Goal: Task Accomplishment & Management: Use online tool/utility

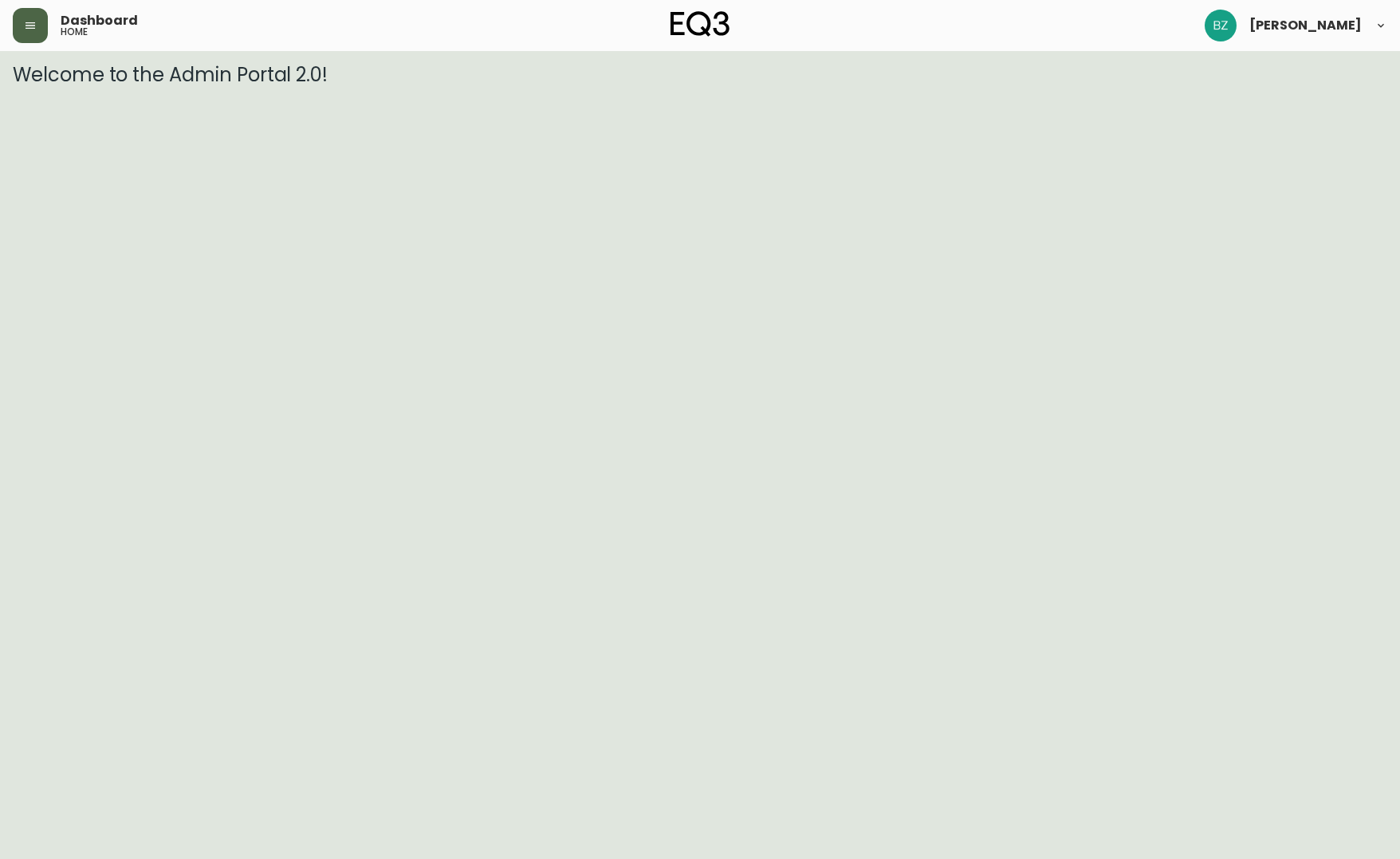
click at [30, 18] on button "button" at bounding box center [30, 25] width 35 height 35
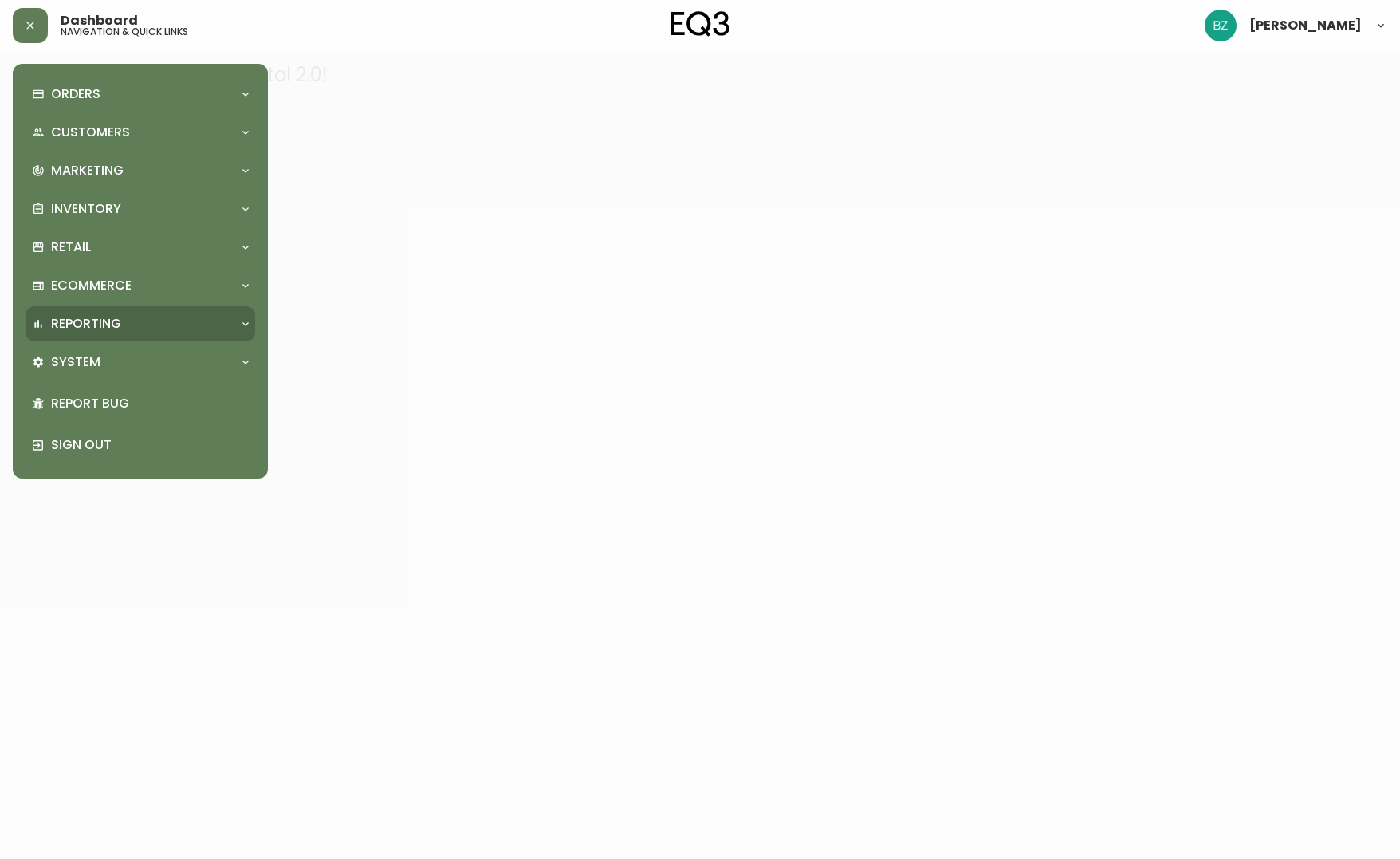
click at [216, 323] on div "Reporting" at bounding box center [132, 324] width 201 height 18
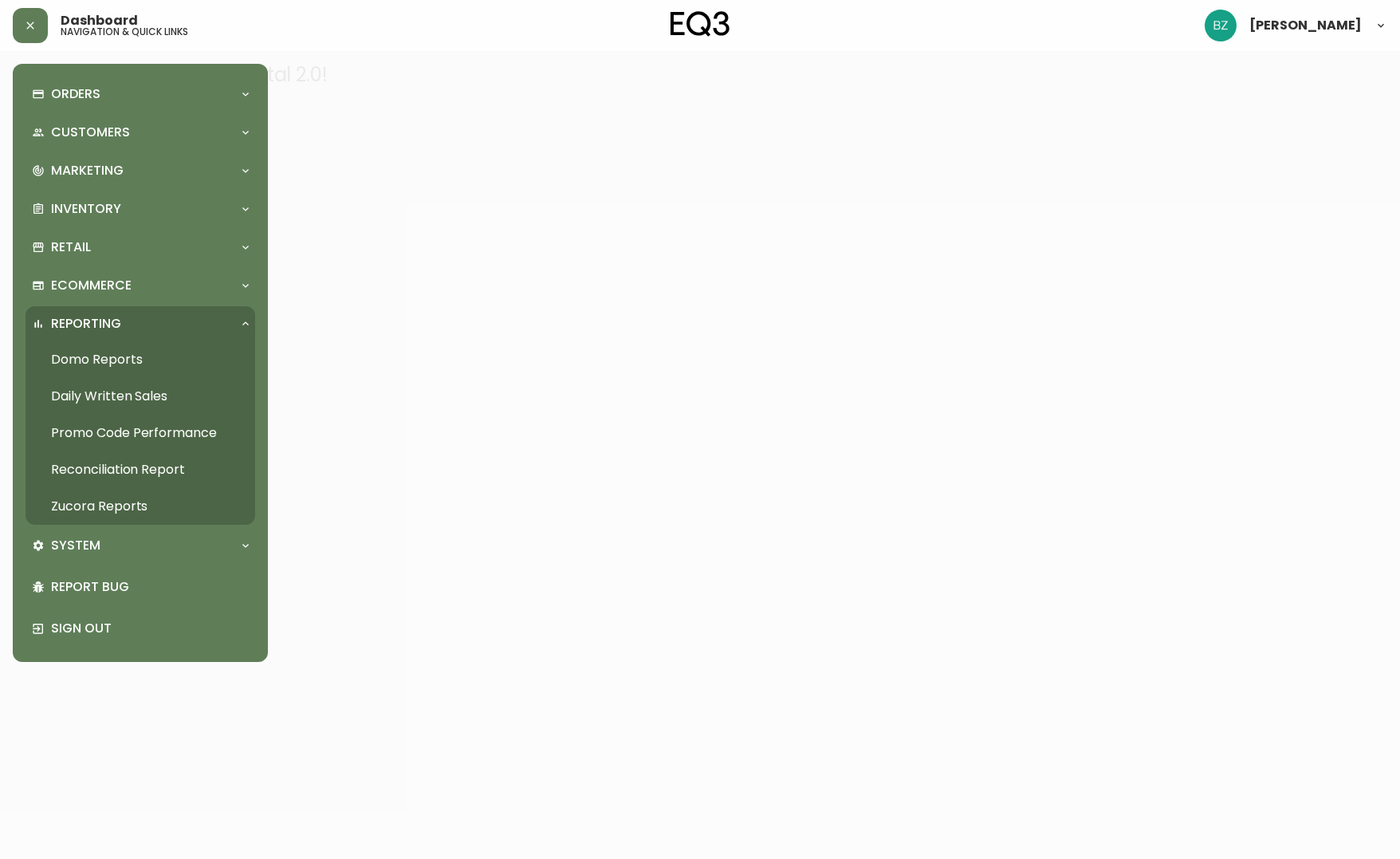
click at [138, 398] on link "Daily Written Sales" at bounding box center [141, 396] width 230 height 37
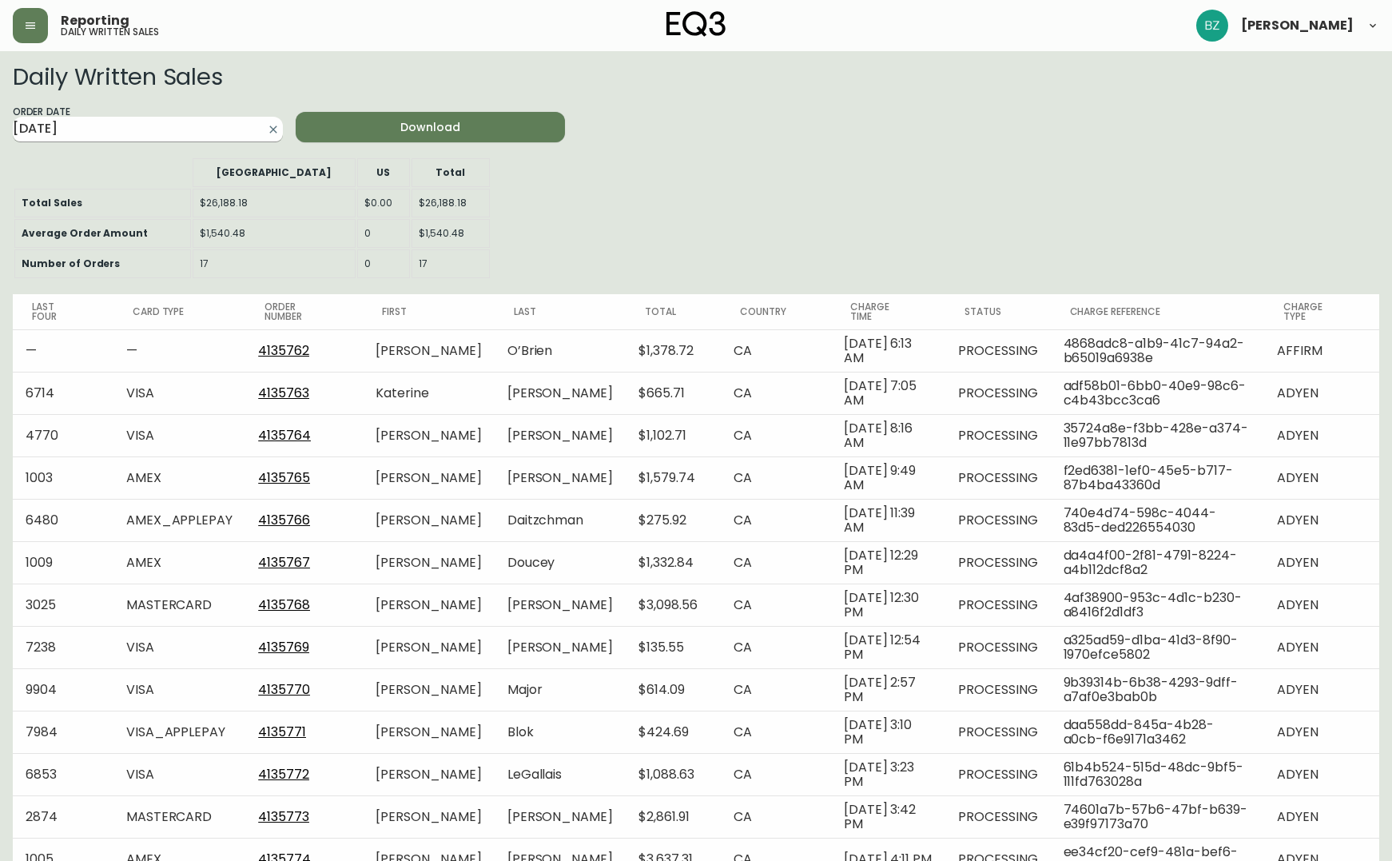
click at [195, 123] on input "[DATE]" at bounding box center [135, 130] width 244 height 26
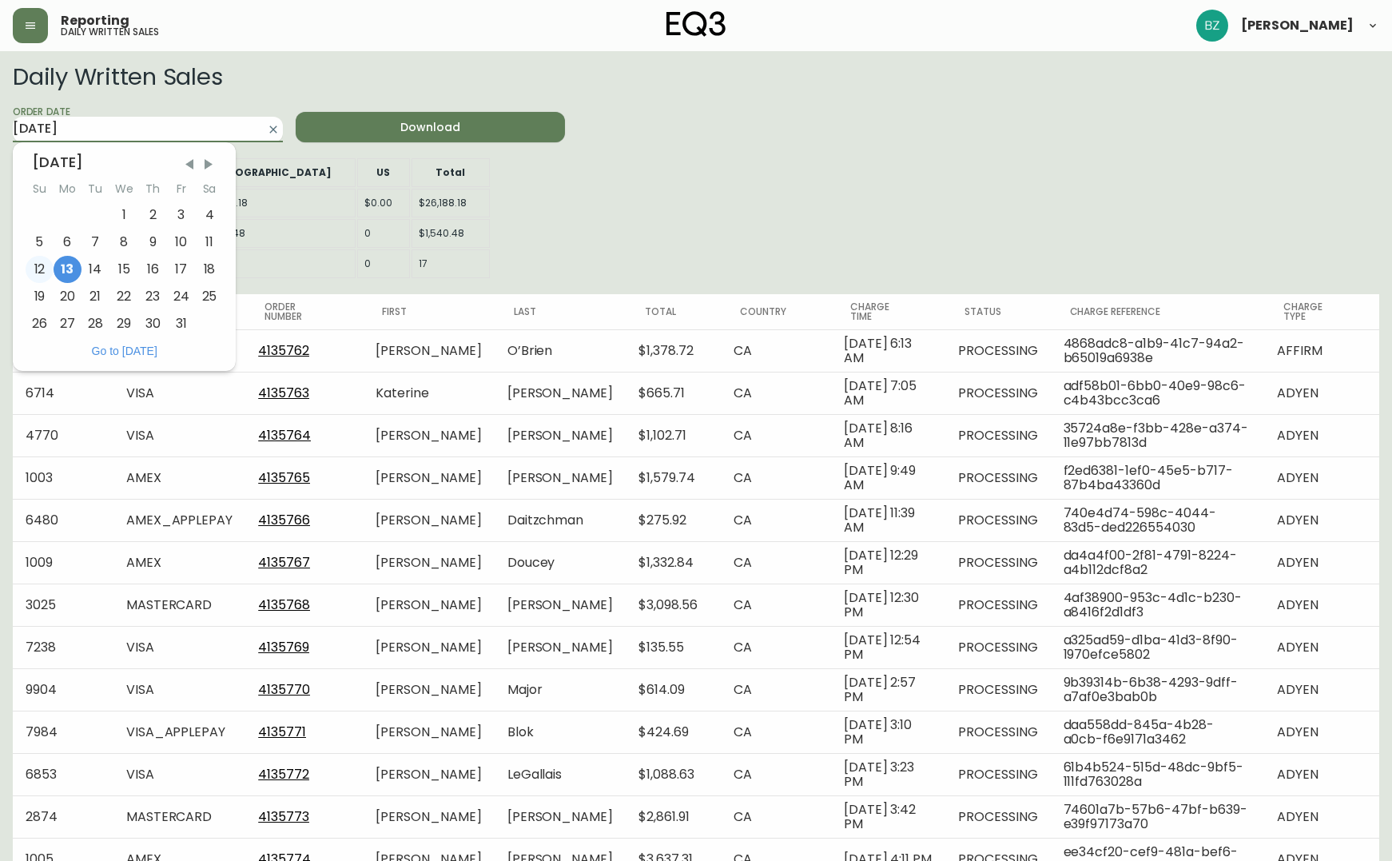
click at [39, 268] on div "12" at bounding box center [40, 269] width 28 height 27
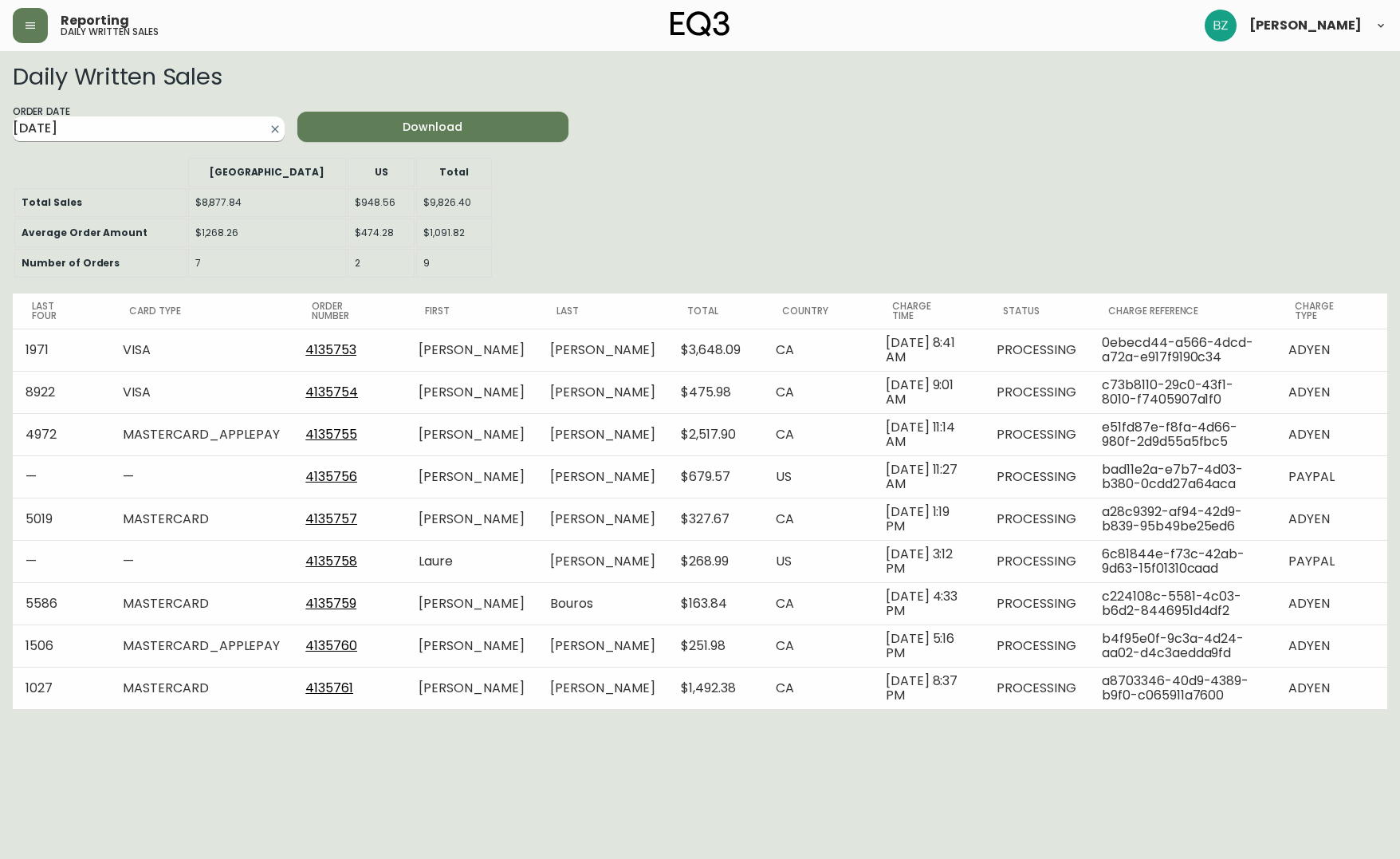
click at [192, 131] on input "[DATE]" at bounding box center [136, 130] width 246 height 26
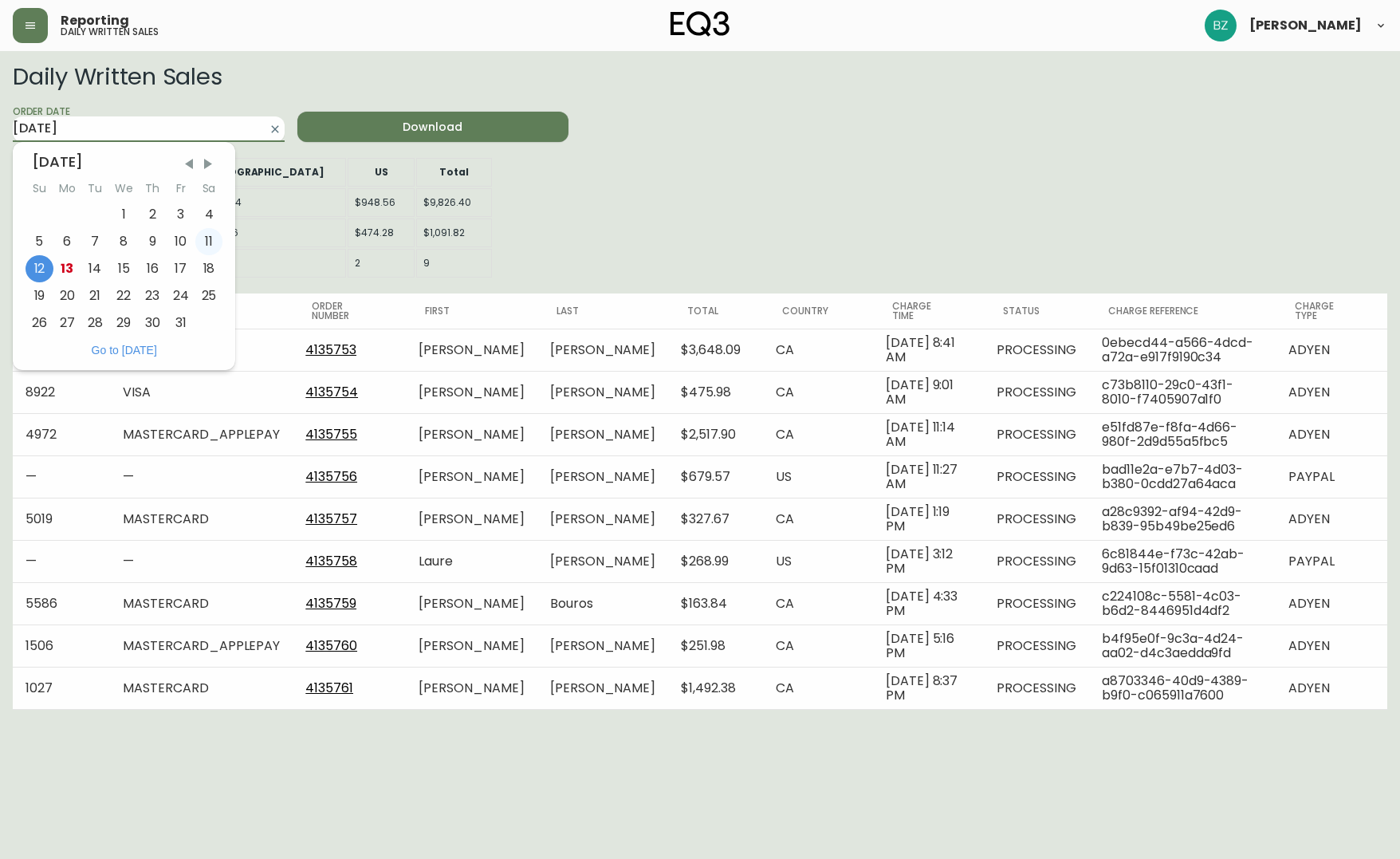
click at [212, 237] on div "11" at bounding box center [210, 241] width 28 height 27
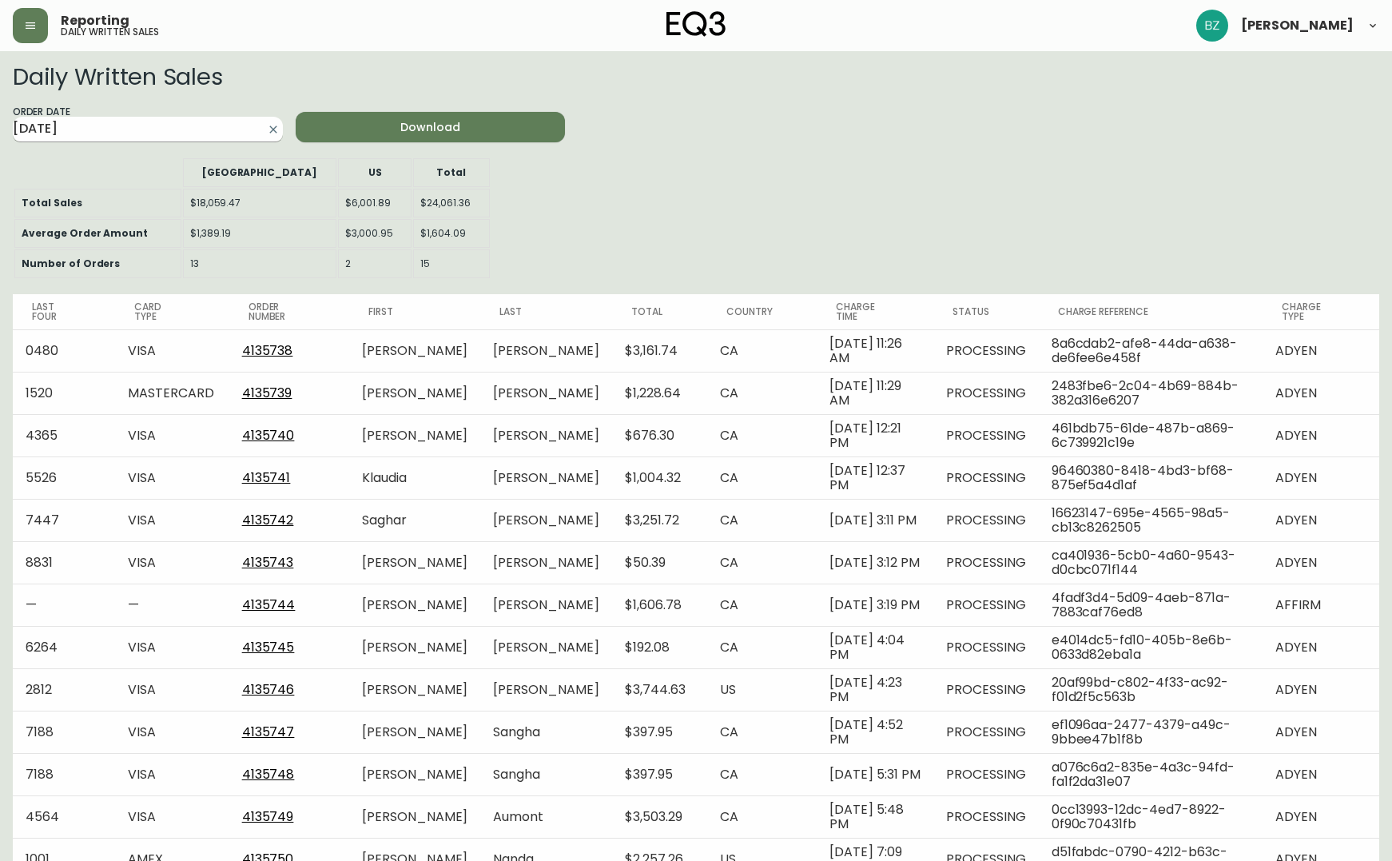
click at [185, 126] on input "[DATE]" at bounding box center [135, 130] width 244 height 26
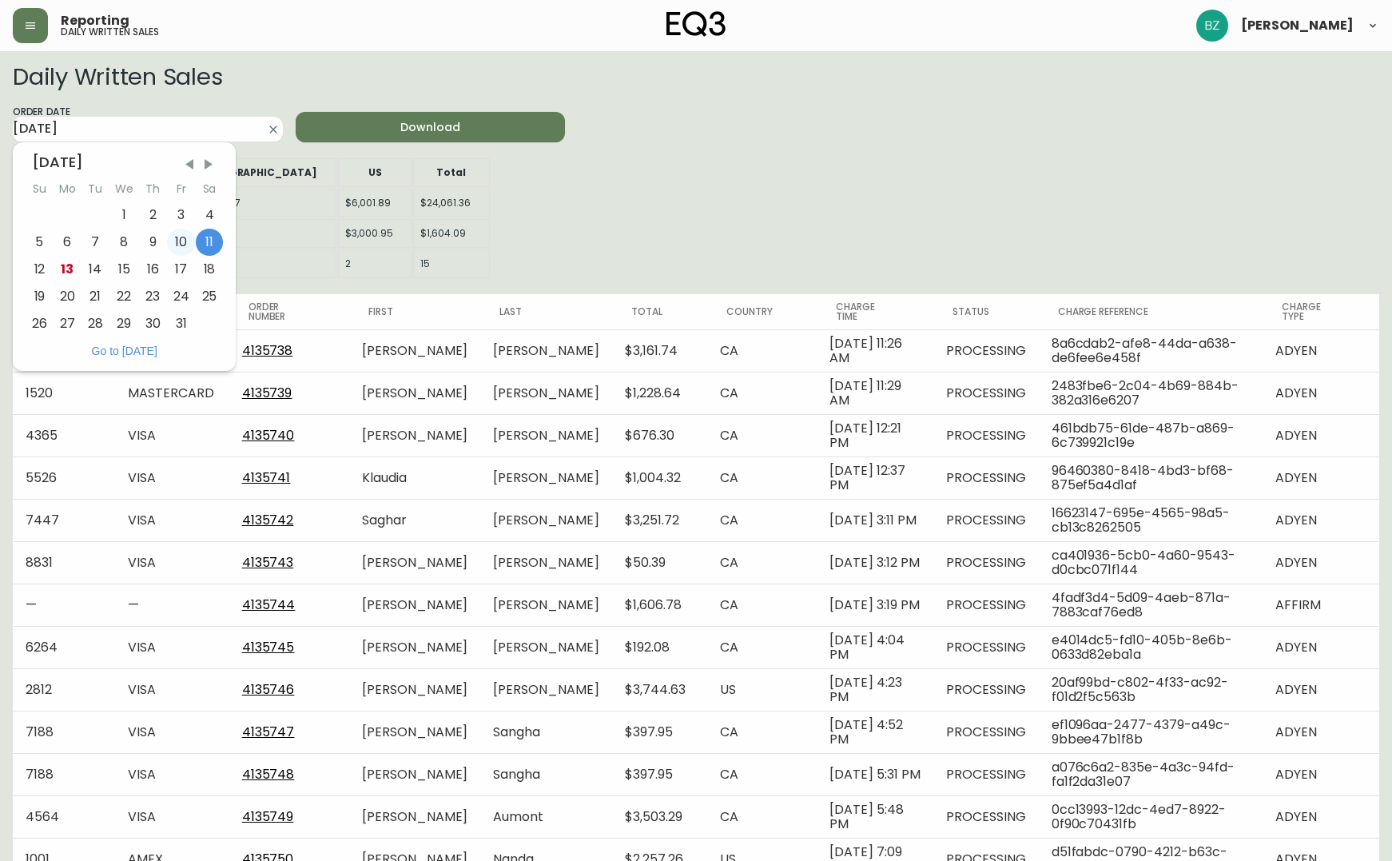
click at [178, 235] on div "10" at bounding box center [181, 242] width 29 height 27
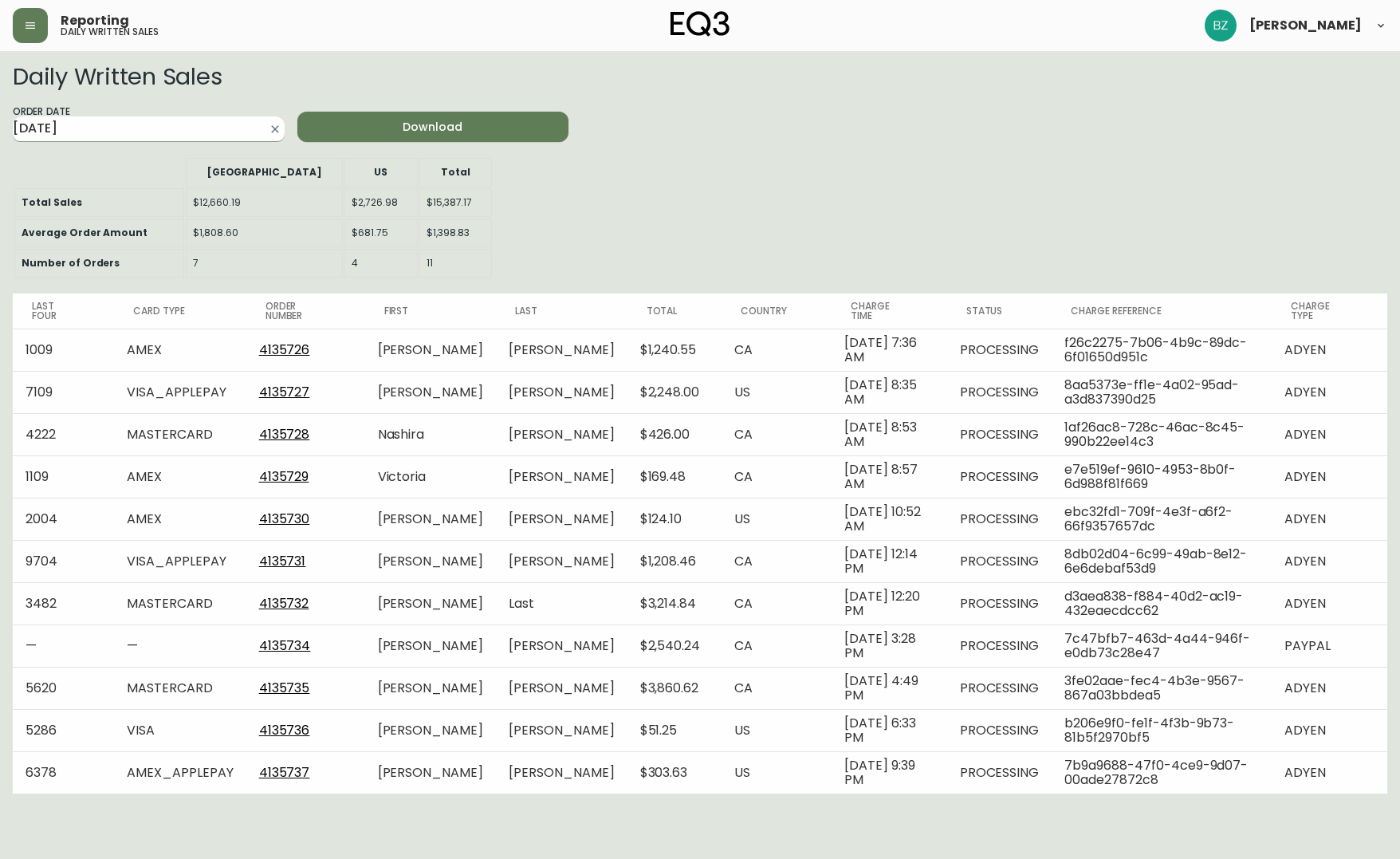
click at [189, 129] on input "[DATE]" at bounding box center [136, 130] width 246 height 26
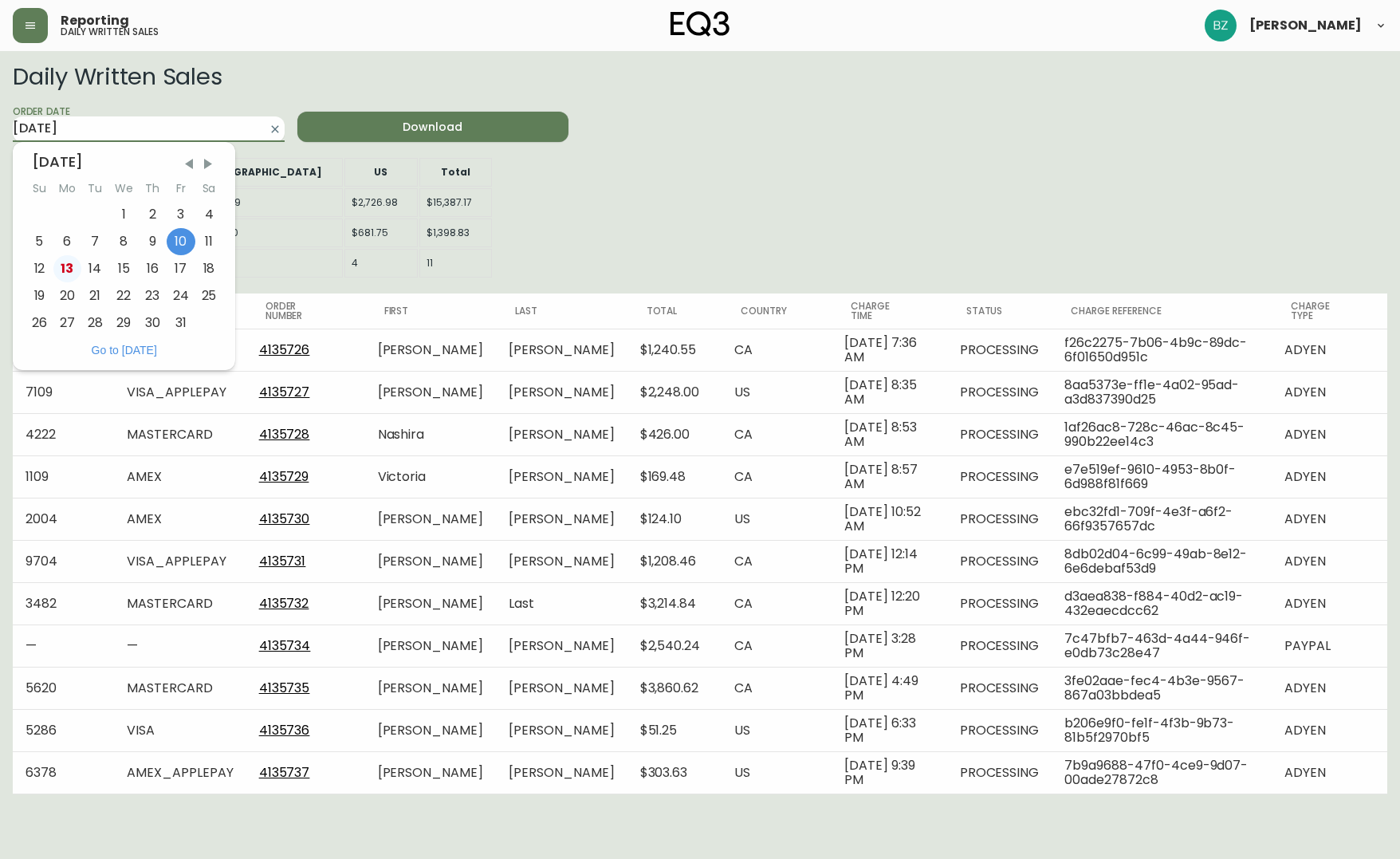
click at [66, 264] on div "13" at bounding box center [68, 268] width 28 height 27
type input "[DATE]"
